Goal: Transaction & Acquisition: Purchase product/service

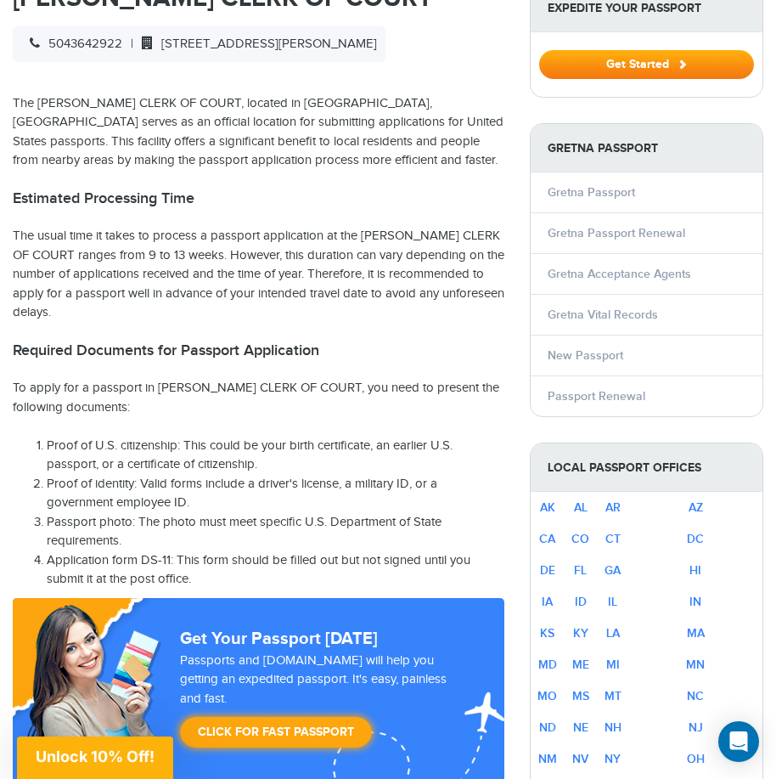
scroll to position [594, 0]
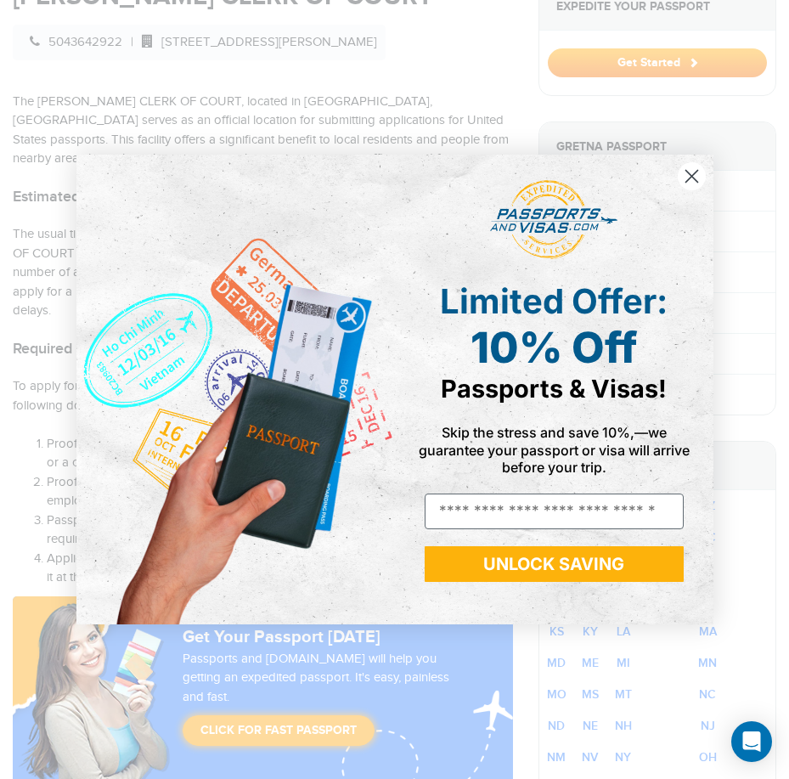
click at [690, 175] on icon "Close dialog" at bounding box center [691, 176] width 12 height 12
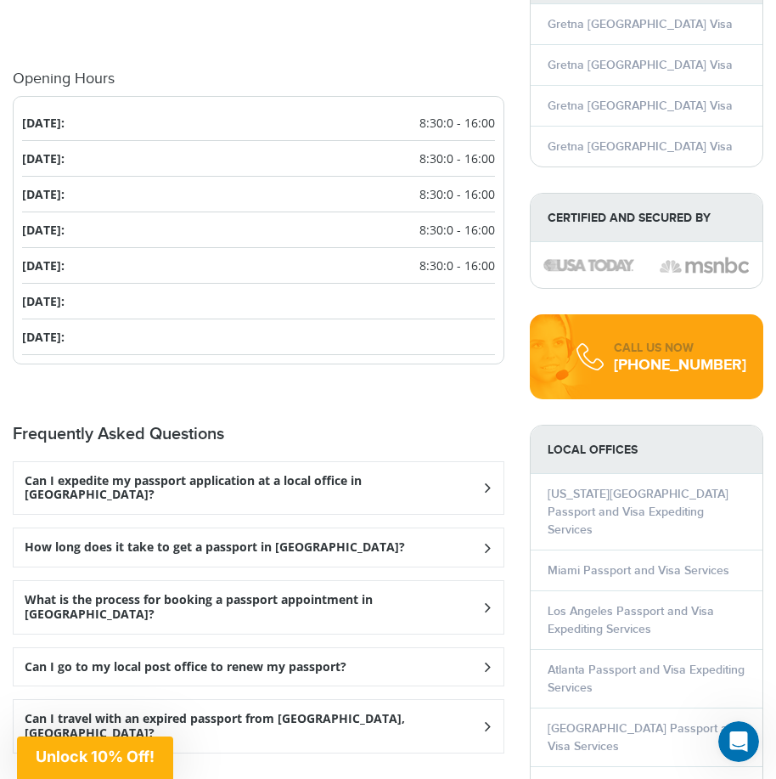
scroll to position [1868, 0]
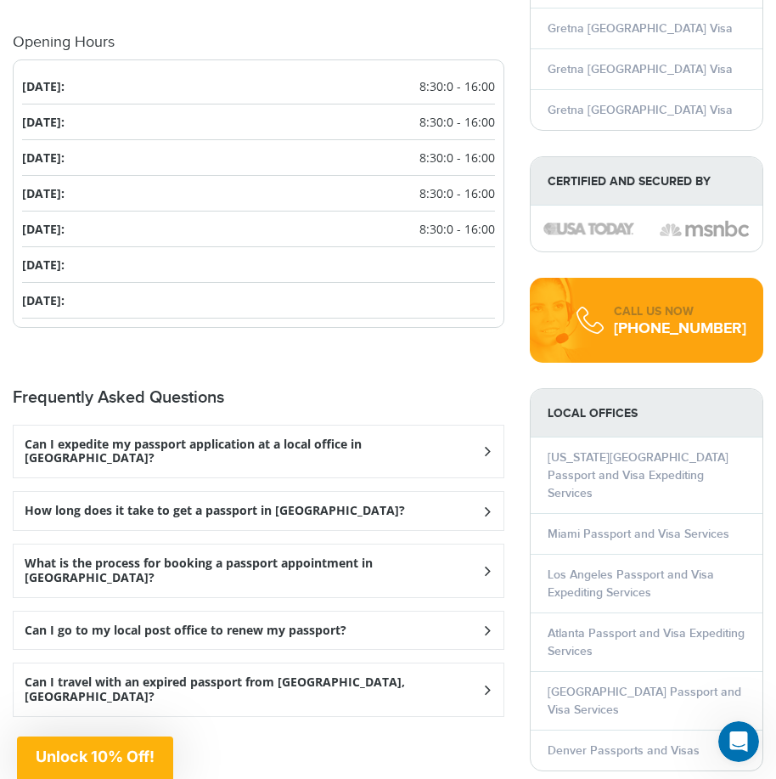
click at [480, 446] on icon at bounding box center [487, 451] width 17 height 11
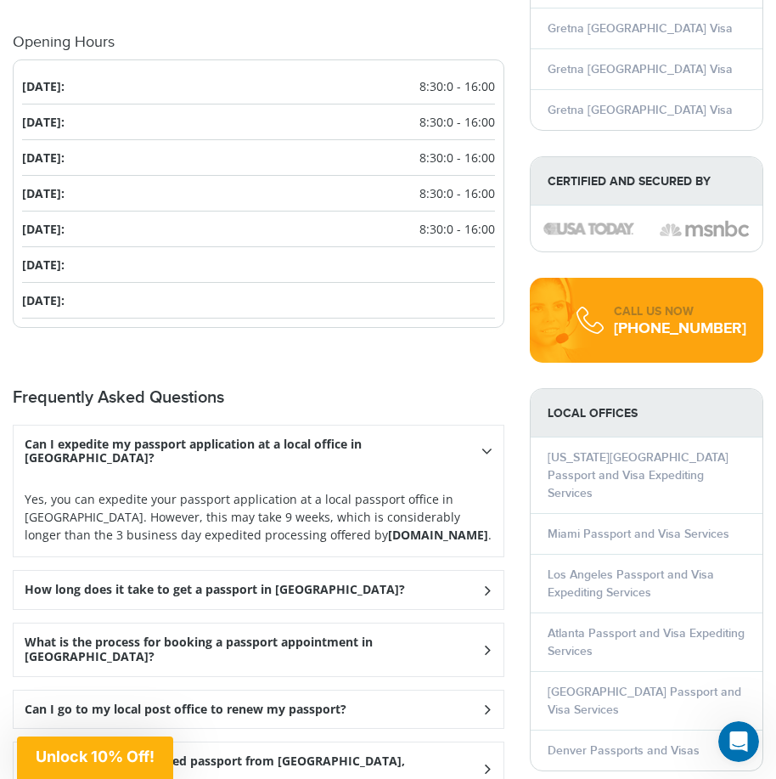
click at [487, 584] on icon at bounding box center [487, 589] width 17 height 11
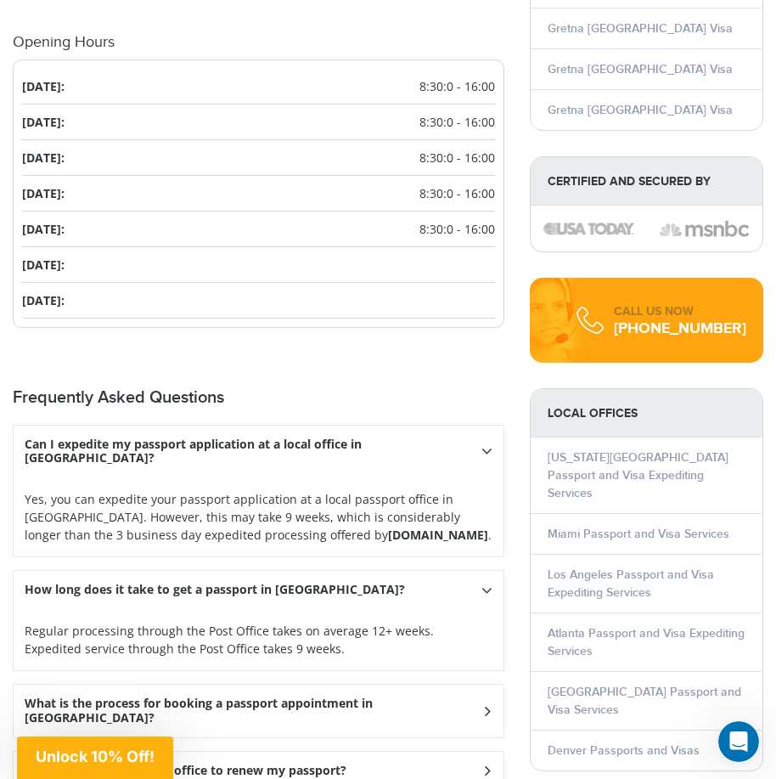
click at [487, 582] on icon at bounding box center [486, 590] width 11 height 17
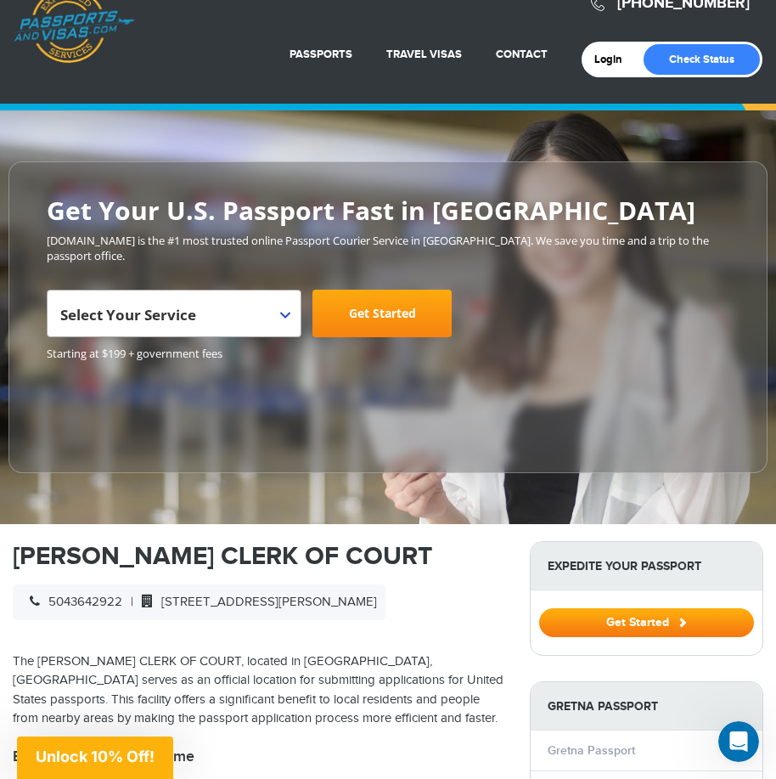
scroll to position [0, 0]
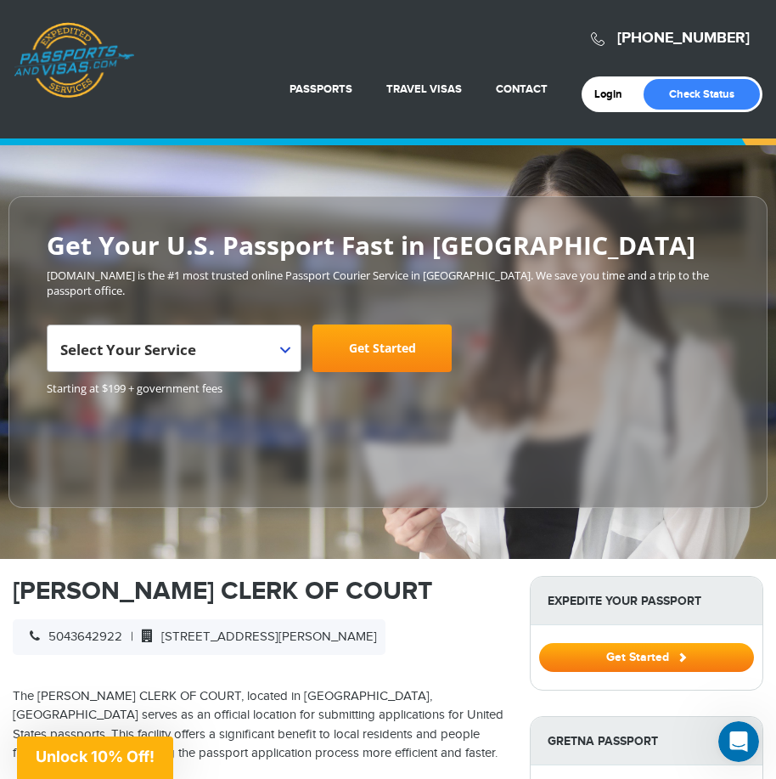
click at [283, 352] on b at bounding box center [285, 349] width 10 height 7
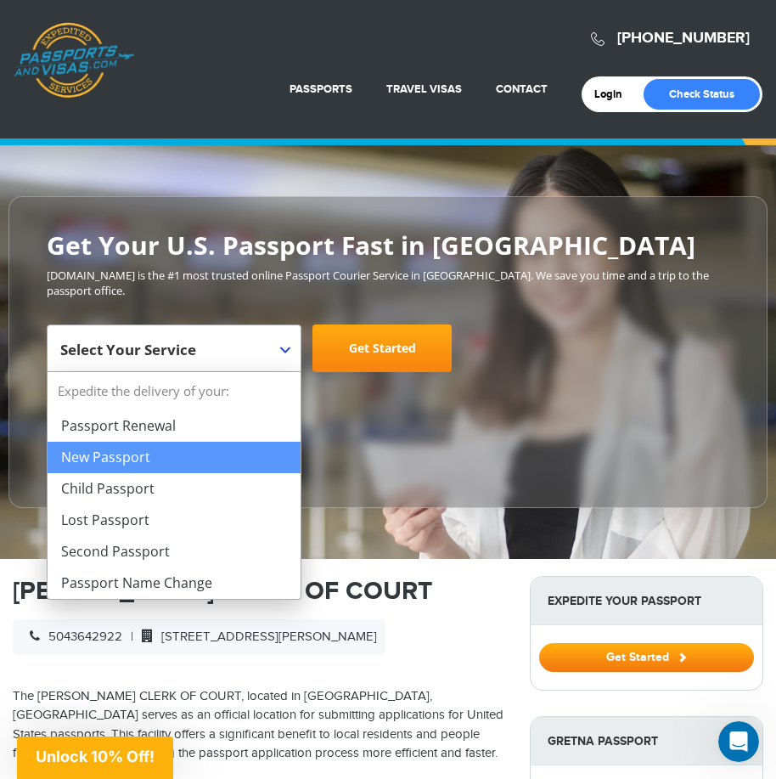
select select "**********"
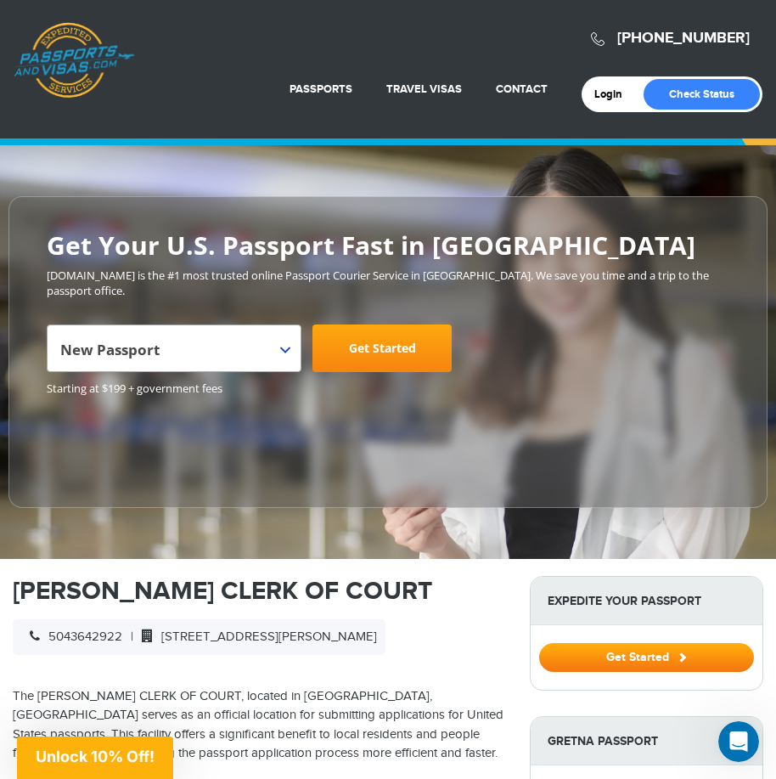
click at [374, 347] on link "Get Started" at bounding box center [381, 348] width 139 height 48
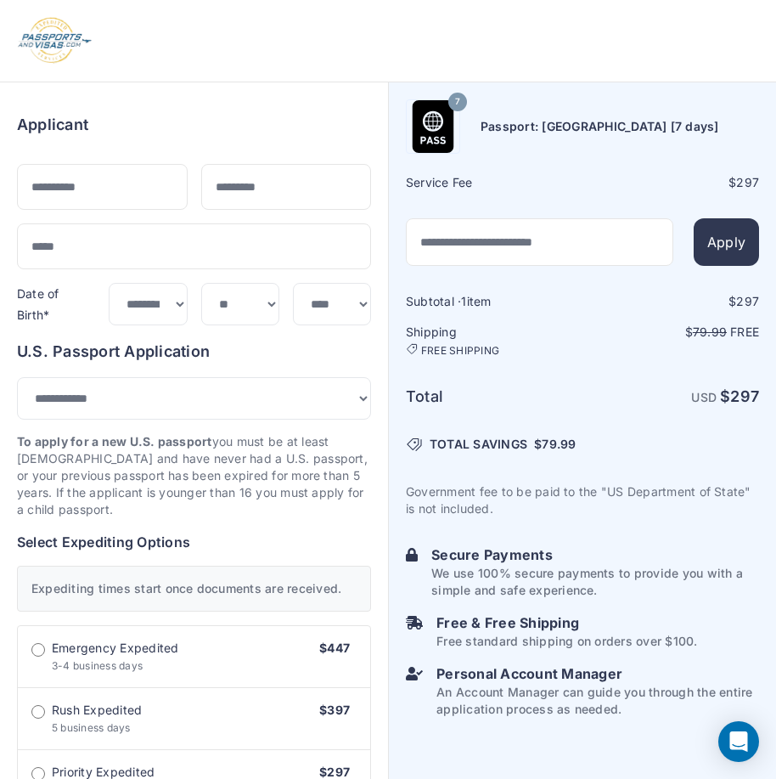
select select "***"
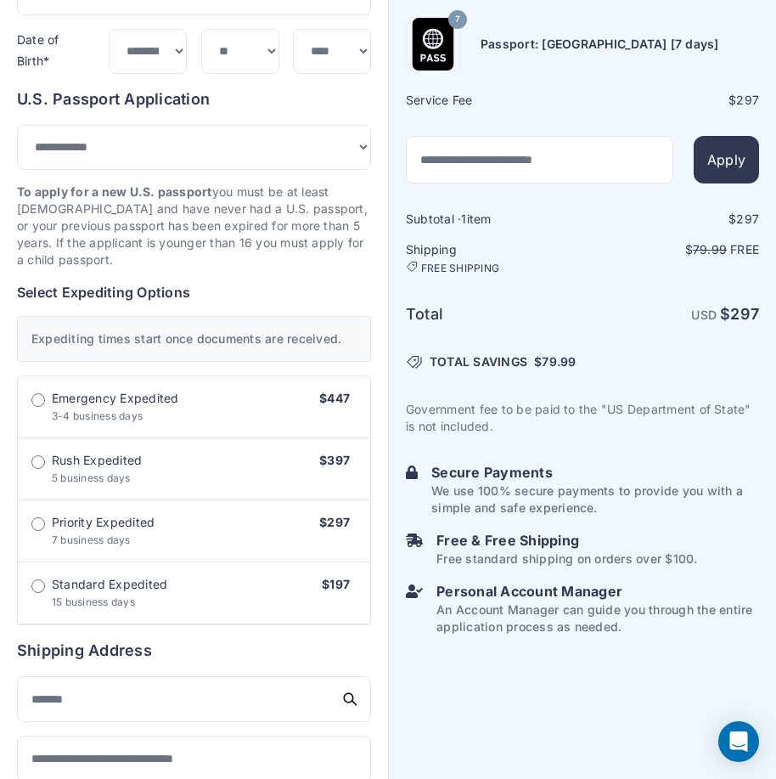
scroll to position [255, 0]
